Goal: Check status

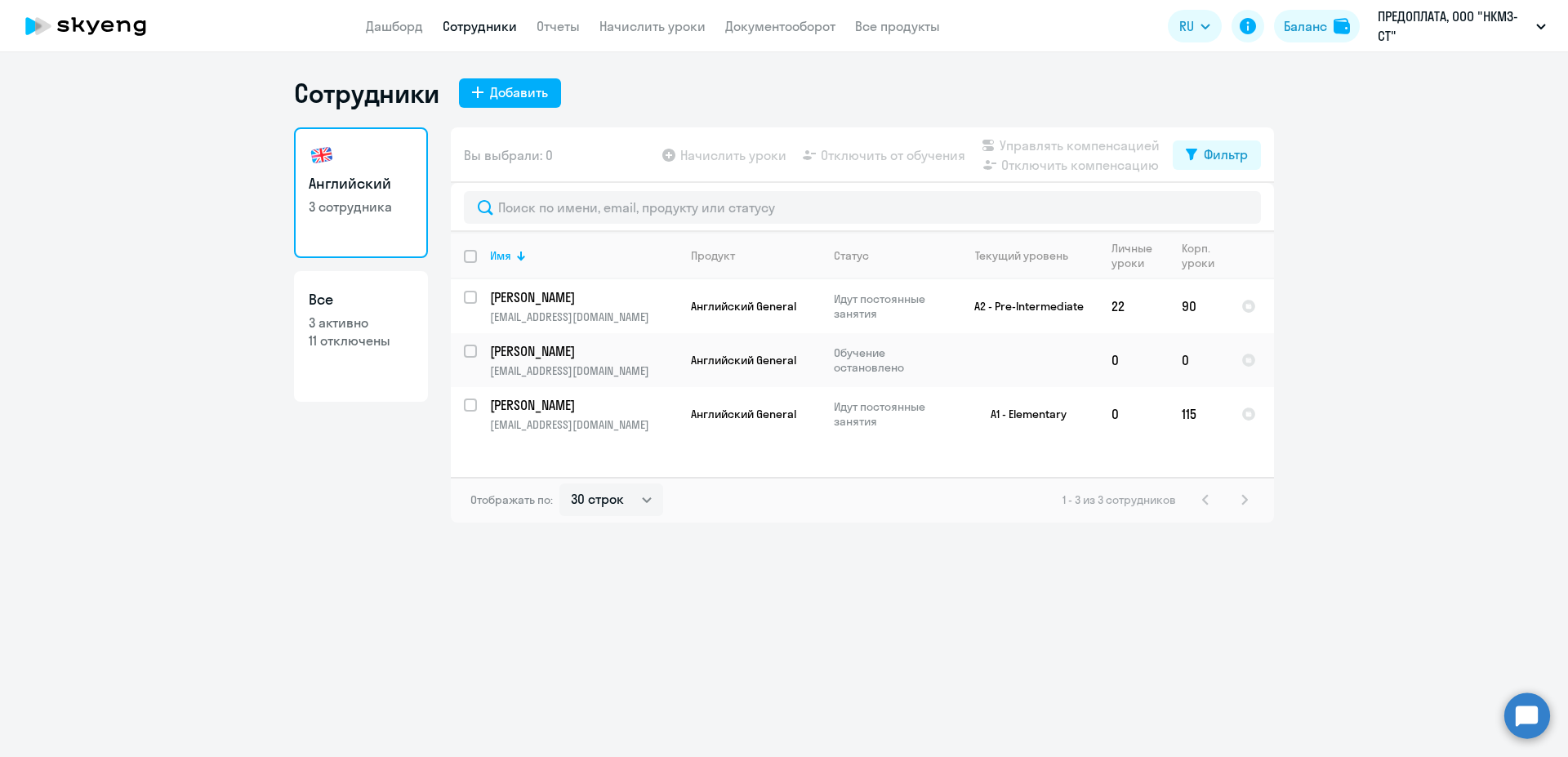
select select "30"
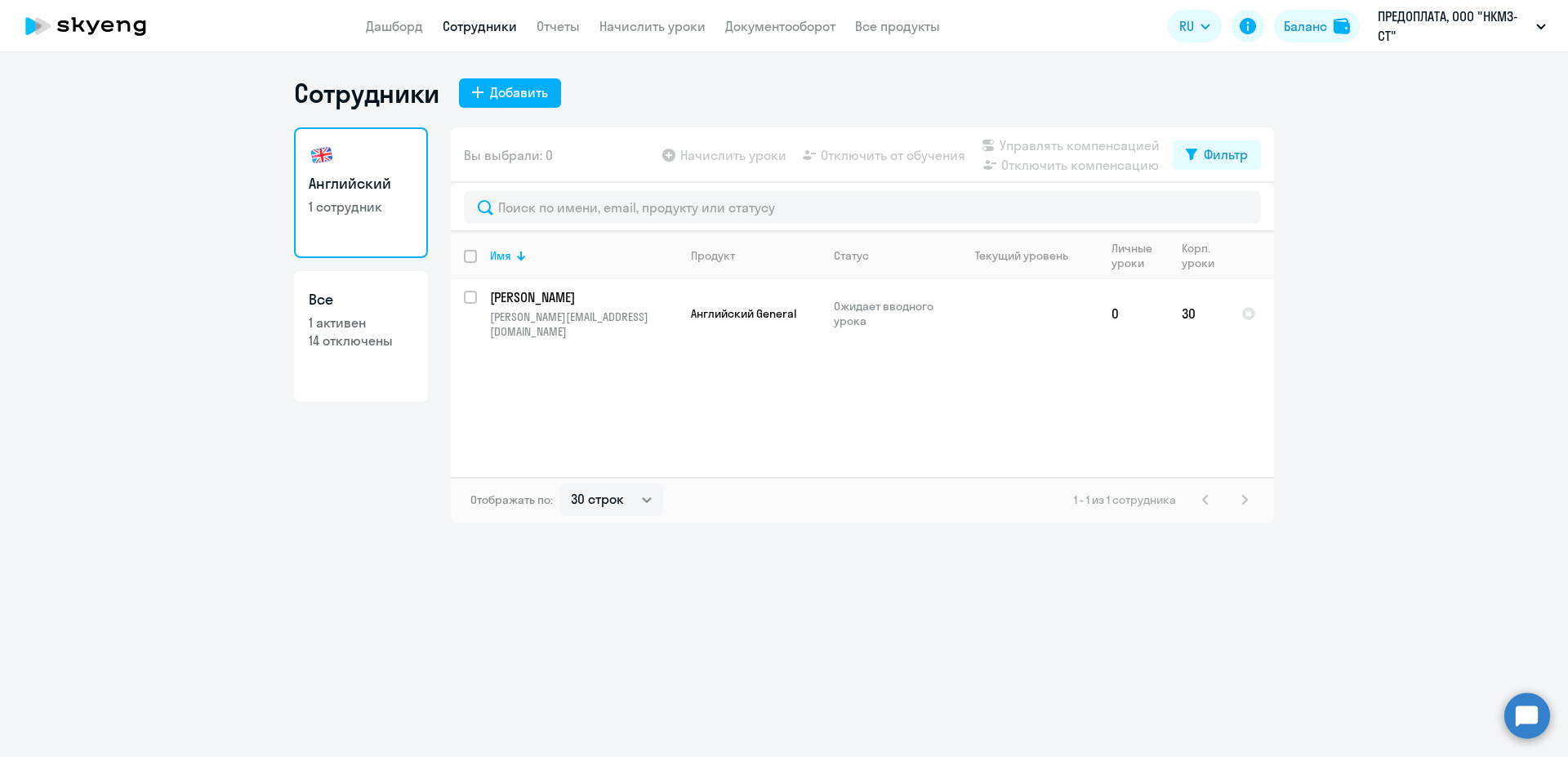
select select "30"
click at [1313, 25] on div "Баланс" at bounding box center [1304, 26] width 43 height 20
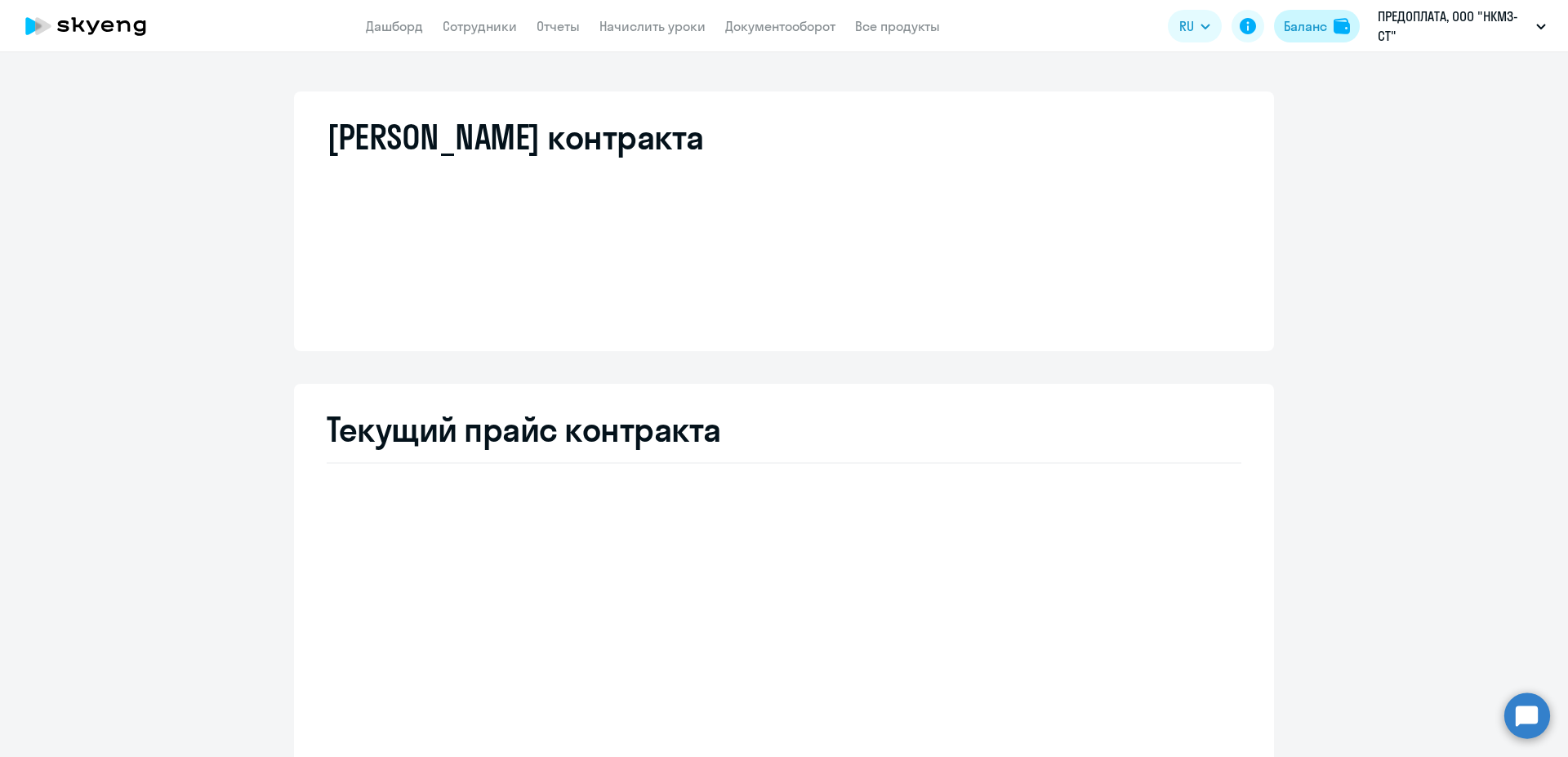
select select "english_adult_not_native_speaker"
